Goal: Complete application form: Complete application form

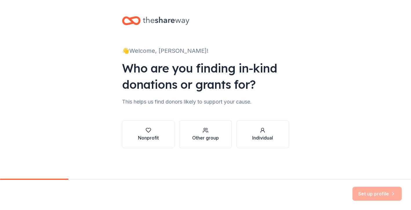
click at [193, 140] on div "Other group" at bounding box center [205, 137] width 27 height 7
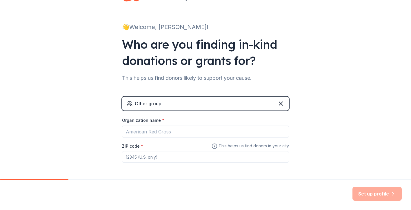
scroll to position [33, 0]
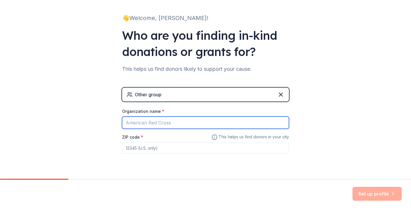
click at [183, 123] on input "Organization name *" at bounding box center [205, 122] width 167 height 12
type input "T"
type input "The North Platte Golden Spikes Baseball Club"
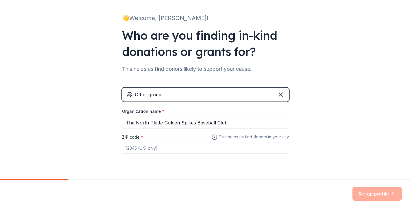
click at [168, 151] on input "ZIP code *" at bounding box center [205, 148] width 167 height 12
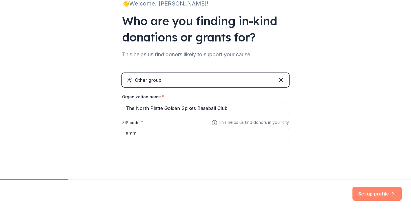
type input "69101"
click at [379, 196] on button "Set up profile" at bounding box center [376, 194] width 49 height 14
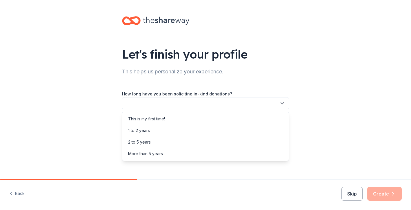
click at [255, 108] on button "button" at bounding box center [205, 103] width 167 height 12
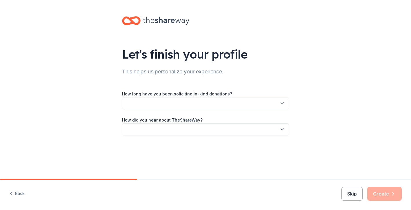
click at [255, 108] on button "button" at bounding box center [205, 103] width 167 height 12
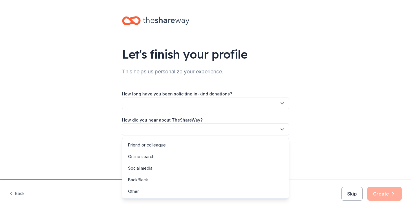
click at [259, 129] on button "button" at bounding box center [205, 129] width 167 height 12
click at [245, 188] on div "Other" at bounding box center [205, 191] width 164 height 12
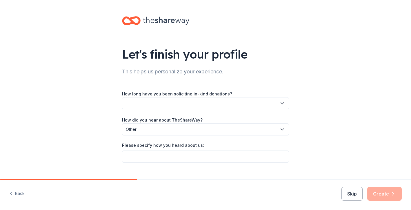
click at [250, 106] on button "button" at bounding box center [205, 103] width 167 height 12
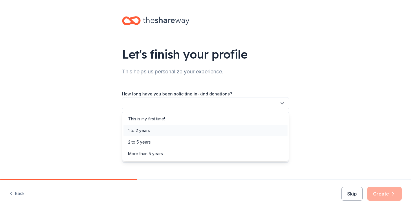
click at [244, 129] on div "1 to 2 years" at bounding box center [205, 131] width 164 height 12
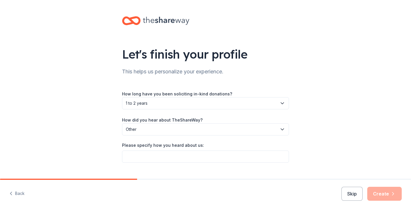
scroll to position [12, 0]
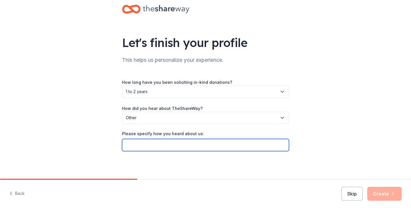
click at [210, 147] on input "Please specify how you heard about us:" at bounding box center [205, 145] width 167 height 12
type input "Google Search"
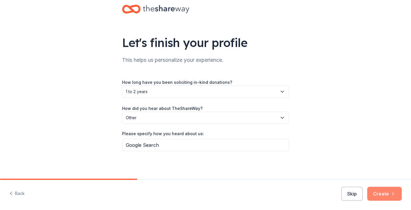
click at [379, 198] on button "Create" at bounding box center [384, 194] width 34 height 14
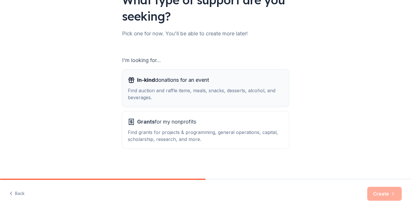
scroll to position [54, 0]
click at [185, 98] on div "Find auction and raffle items, meals, snacks, desserts, alcohol, and beverages." at bounding box center [205, 94] width 155 height 14
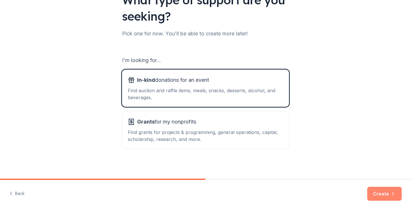
click at [392, 191] on icon "button" at bounding box center [393, 194] width 6 height 6
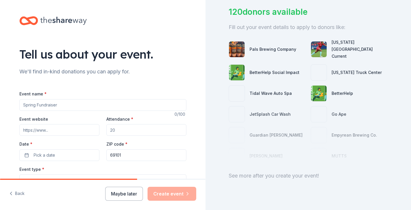
scroll to position [43, 0]
